Goal: Check status: Check status

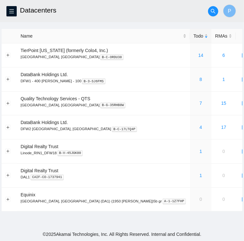
click at [91, 4] on h2 "Datacenters" at bounding box center [100, 10] width 161 height 21
click at [13, 13] on icon "menu" at bounding box center [11, 11] width 5 height 5
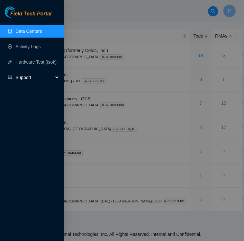
click at [25, 77] on span "Support" at bounding box center [34, 77] width 38 height 13
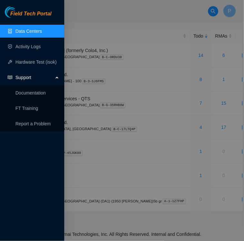
click at [25, 77] on span "Support" at bounding box center [34, 77] width 38 height 13
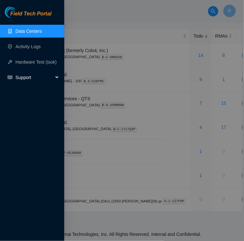
click at [25, 77] on span "Support" at bounding box center [34, 77] width 38 height 13
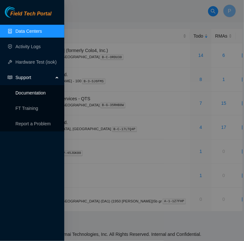
click at [26, 93] on link "Documentation" at bounding box center [30, 92] width 30 height 5
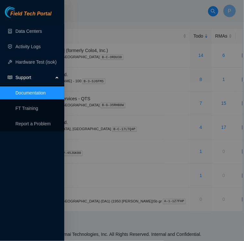
click at [83, 20] on div at bounding box center [122, 120] width 244 height 241
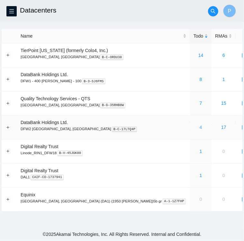
click at [199, 128] on link "4" at bounding box center [200, 126] width 3 height 5
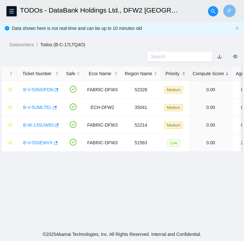
click at [180, 73] on div "Priority" at bounding box center [174, 73] width 21 height 7
click at [179, 74] on div "Priority" at bounding box center [174, 73] width 21 height 7
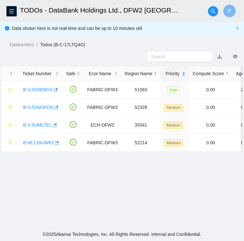
click at [180, 72] on div "Priority" at bounding box center [174, 73] width 21 height 7
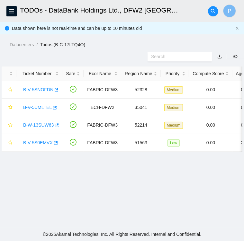
click at [17, 12] on header "TODOs - DataBank Holdings Ltd., DFW2 Richardson, TX P" at bounding box center [122, 11] width 244 height 22
click at [14, 12] on icon "menu" at bounding box center [11, 11] width 5 height 5
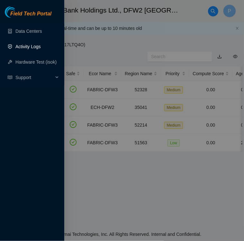
click at [23, 46] on link "Activity Logs" at bounding box center [27, 46] width 25 height 5
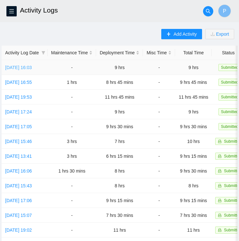
click at [20, 68] on link "Thu, 21 Aug 2025 16:03" at bounding box center [18, 67] width 27 height 5
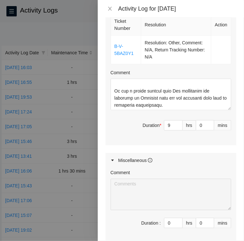
scroll to position [309, 0]
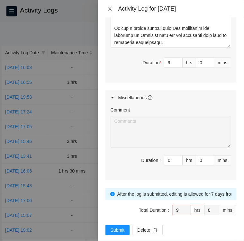
click at [108, 8] on icon "close" at bounding box center [109, 8] width 5 height 5
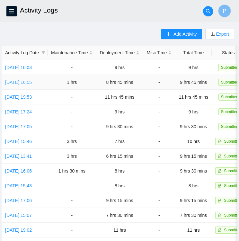
click at [32, 84] on link "Wed, 20 Aug 2025 16:55" at bounding box center [18, 82] width 27 height 5
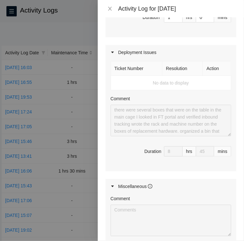
scroll to position [344, 0]
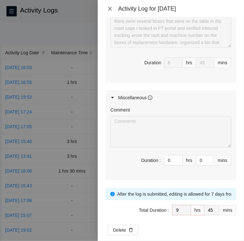
click at [110, 8] on icon "close" at bounding box center [109, 8] width 5 height 5
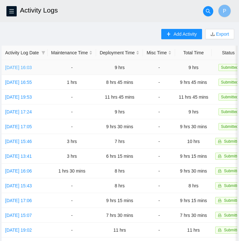
click at [19, 68] on link "Thu, 21 Aug 2025 16:03" at bounding box center [18, 67] width 27 height 5
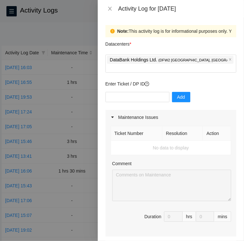
scroll to position [0, 0]
click at [135, 92] on input "text" at bounding box center [137, 97] width 64 height 10
paste input "DP77376"
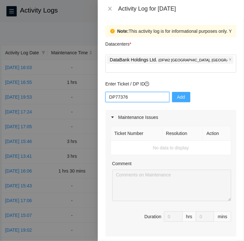
type input "DP77376"
click at [178, 93] on span "Add" at bounding box center [181, 96] width 8 height 7
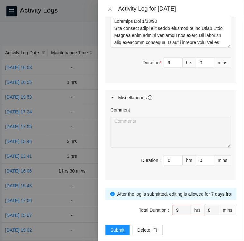
scroll to position [308, 0]
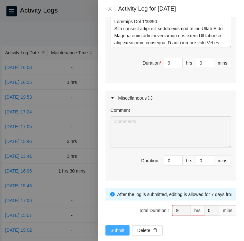
click at [115, 226] on span "Submit" at bounding box center [117, 229] width 14 height 7
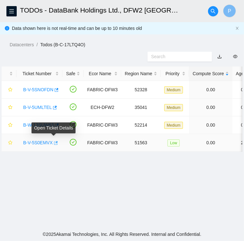
click at [54, 142] on icon "button" at bounding box center [56, 143] width 4 height 4
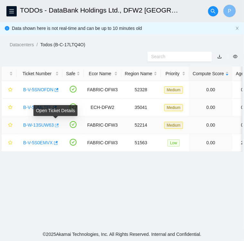
click at [56, 124] on icon "button" at bounding box center [56, 125] width 4 height 4
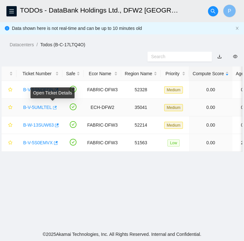
click at [53, 106] on icon "button" at bounding box center [55, 108] width 4 height 4
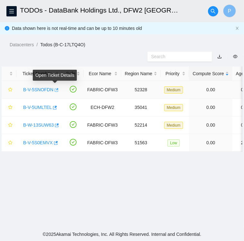
click at [56, 89] on icon "button" at bounding box center [57, 90] width 4 height 4
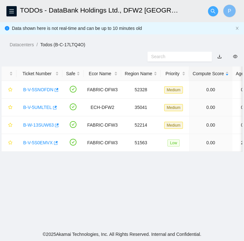
click at [212, 13] on icon "search" at bounding box center [212, 11] width 5 height 5
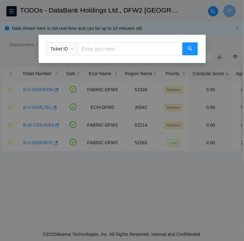
click at [192, 11] on div "Ticket ID" at bounding box center [122, 120] width 244 height 241
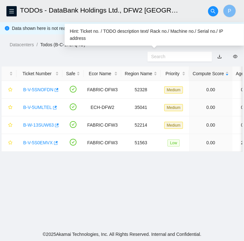
click at [190, 55] on input "text" at bounding box center [177, 56] width 52 height 7
paste input "417328423742"
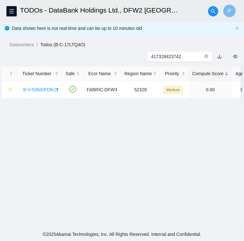
type input "417328423742"
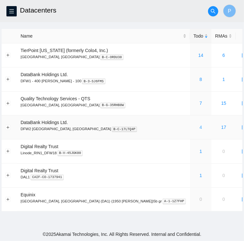
click at [199, 127] on link "4" at bounding box center [200, 126] width 3 height 5
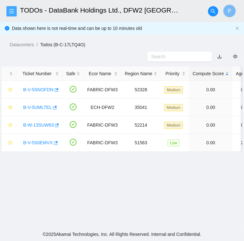
click at [11, 9] on icon "menu" at bounding box center [11, 11] width 4 height 4
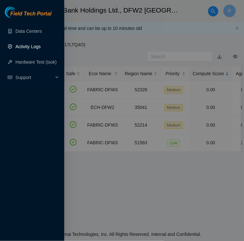
click at [30, 45] on link "Activity Logs" at bounding box center [27, 46] width 25 height 5
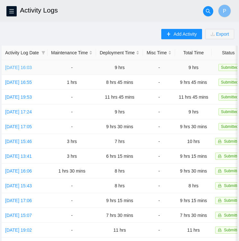
click at [29, 70] on link "[DATE] 16:03" at bounding box center [18, 67] width 27 height 5
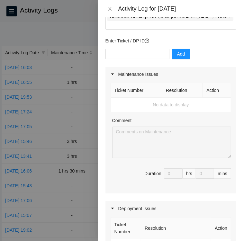
scroll to position [38, 0]
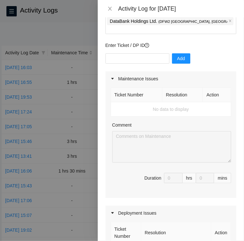
click at [112, 77] on icon "caret-right" at bounding box center [112, 79] width 4 height 4
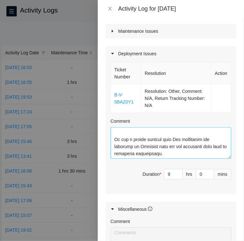
scroll to position [86, 0]
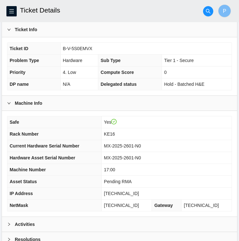
scroll to position [115, 0]
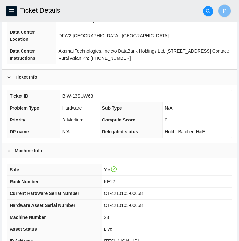
scroll to position [70, 0]
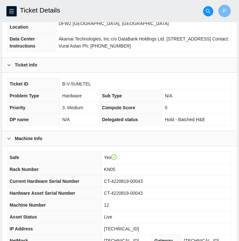
scroll to position [82, 0]
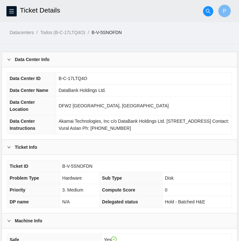
click at [127, 138] on div "Data Center ID B-C-17LTQ4O Data Center Name DataBank Holdings Ltd. Data Center …" at bounding box center [119, 103] width 235 height 72
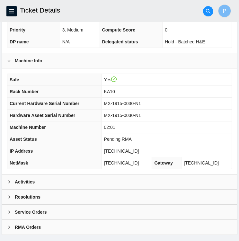
scroll to position [167, 0]
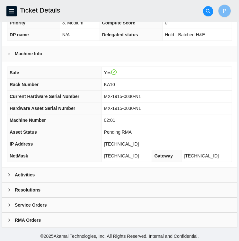
click at [9, 175] on icon "right" at bounding box center [9, 175] width 4 height 4
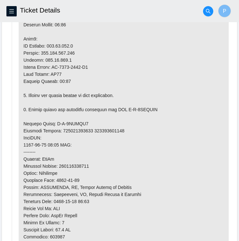
scroll to position [472, 0]
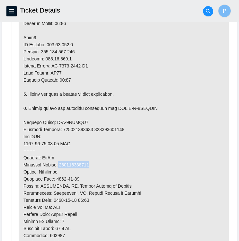
drag, startPoint x: 58, startPoint y: 168, endPoint x: 91, endPoint y: 170, distance: 32.7
click at [91, 170] on p at bounding box center [124, 104] width 210 height 419
copy p "417328423742"
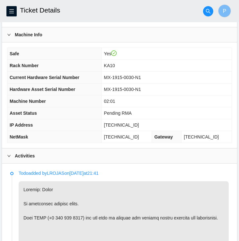
scroll to position [186, 0]
